Goal: Task Accomplishment & Management: Manage account settings

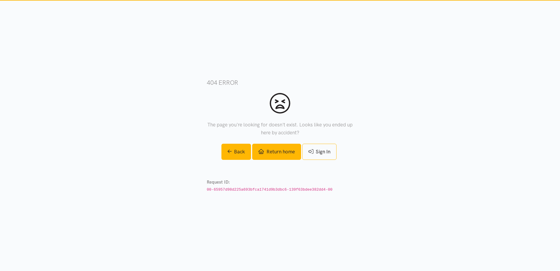
click at [285, 146] on link "Return home" at bounding box center [276, 151] width 49 height 16
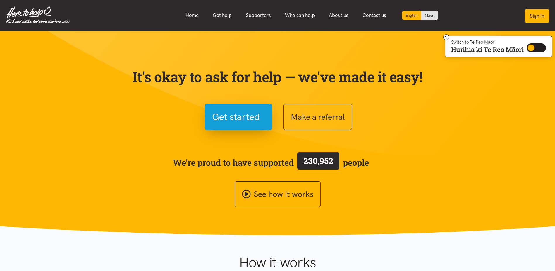
click at [538, 14] on button "Sign in" at bounding box center [537, 16] width 24 height 14
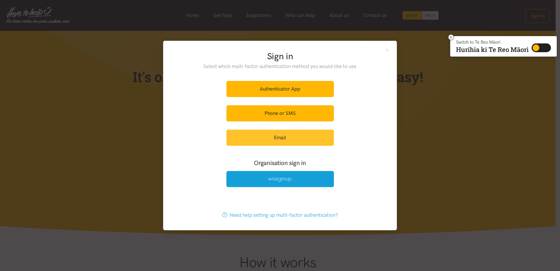
click at [281, 137] on link "Email" at bounding box center [279, 137] width 107 height 16
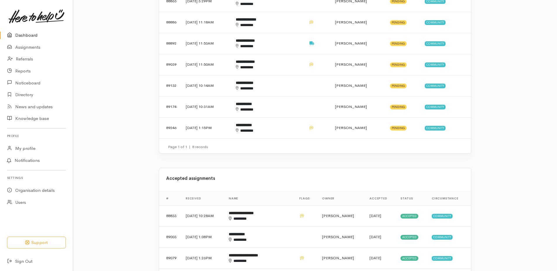
scroll to position [263, 0]
click at [252, 127] on b "**********" at bounding box center [244, 125] width 16 height 4
drag, startPoint x: 271, startPoint y: 127, endPoint x: 289, endPoint y: 132, distance: 18.5
click at [281, 132] on div "********" at bounding box center [258, 131] width 45 height 6
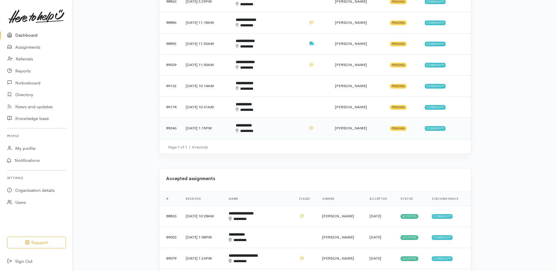
click at [224, 131] on td "29 Sep 2025, 1:15PM" at bounding box center [206, 127] width 50 height 21
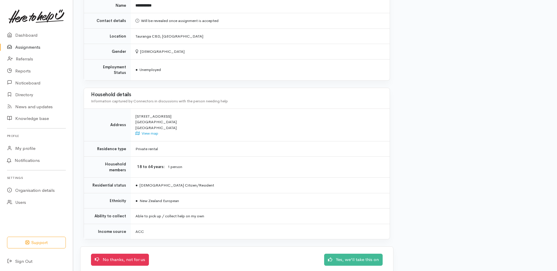
scroll to position [387, 0]
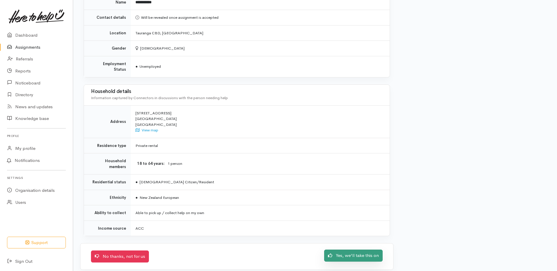
click at [356, 251] on link "Yes, we'll take this on" at bounding box center [353, 255] width 59 height 12
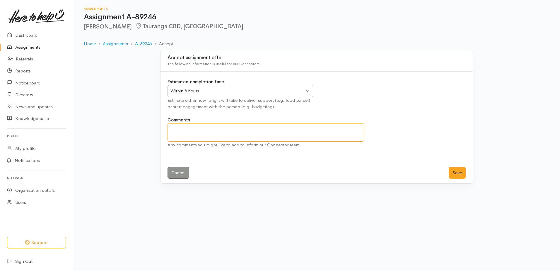
click at [188, 131] on textarea "Comments" at bounding box center [265, 132] width 196 height 18
type textarea "Have sent text message"
click at [463, 174] on button "Save" at bounding box center [457, 173] width 17 height 12
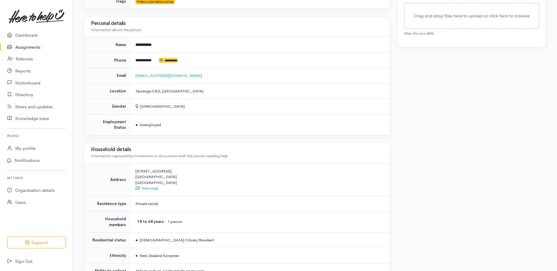
scroll to position [205, 0]
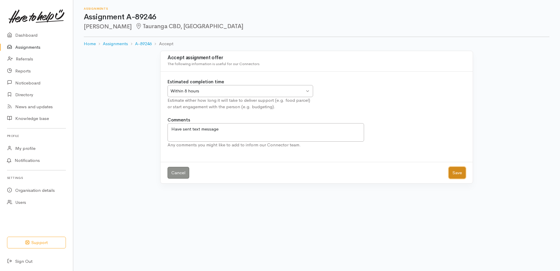
click at [459, 173] on button "Save" at bounding box center [457, 173] width 17 height 12
click at [34, 47] on link "Assignments" at bounding box center [36, 47] width 73 height 12
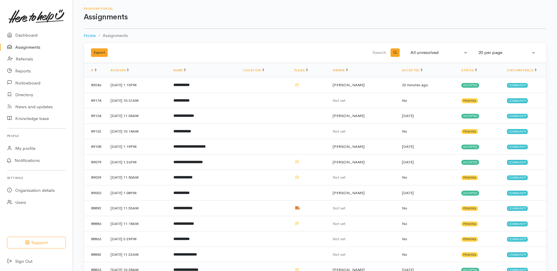
click at [25, 49] on link "Assignments" at bounding box center [36, 47] width 73 height 12
click at [137, 98] on td "26 Sep 2025, 10:31AM" at bounding box center [137, 101] width 63 height 16
